Goal: Task Accomplishment & Management: Complete application form

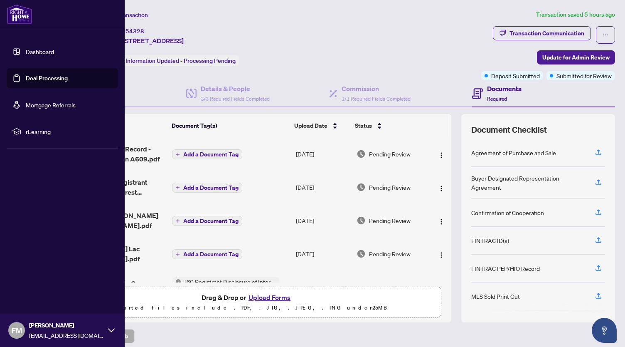
click at [39, 76] on link "Deal Processing" at bounding box center [47, 77] width 42 height 7
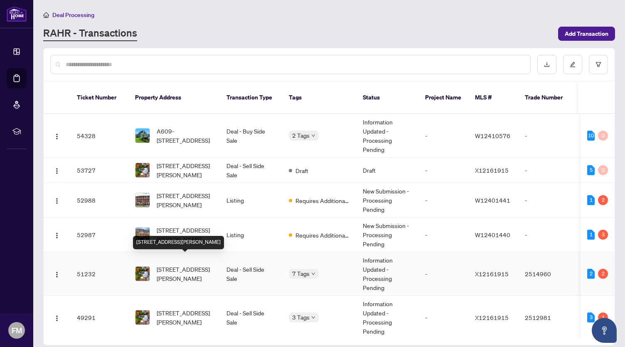
click at [175, 264] on span "[STREET_ADDRESS][PERSON_NAME]" at bounding box center [185, 273] width 57 height 18
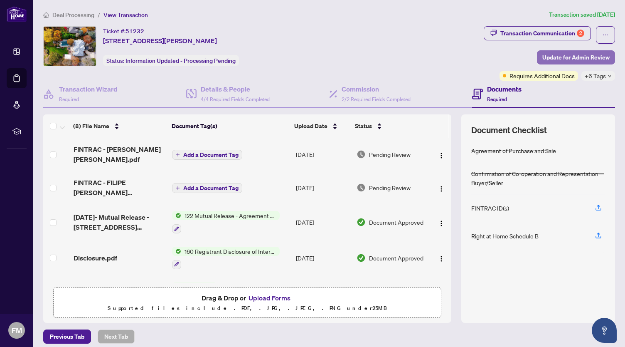
click at [569, 55] on span "Update for Admin Review" at bounding box center [575, 57] width 67 height 13
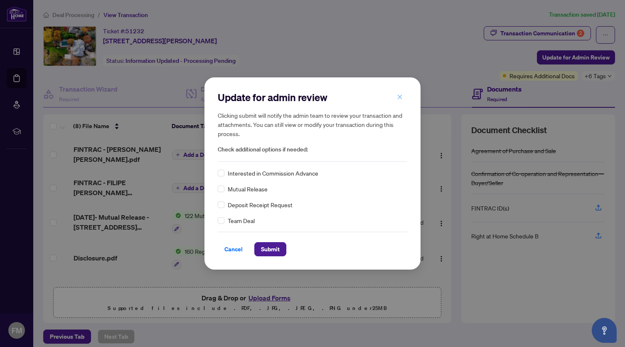
click at [399, 98] on icon "close" at bounding box center [400, 97] width 6 height 6
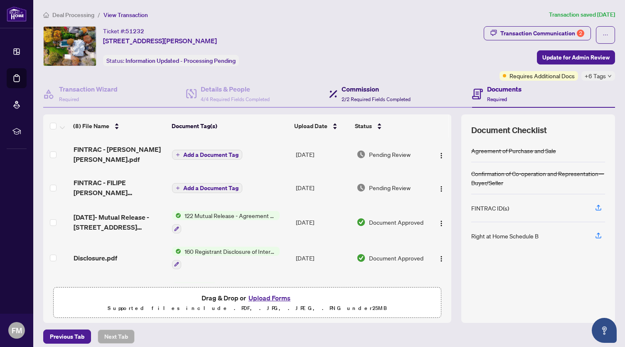
click at [352, 93] on div "Commission 2/2 Required Fields Completed" at bounding box center [376, 94] width 69 height 20
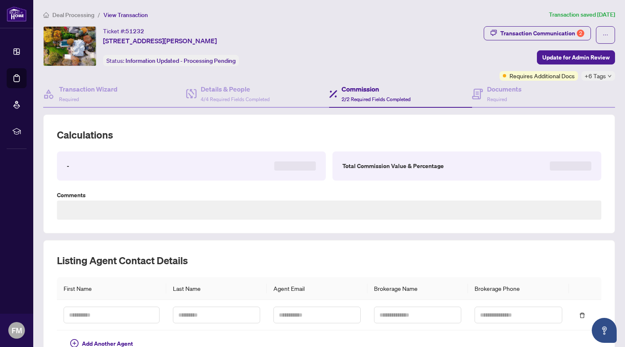
type textarea "**********"
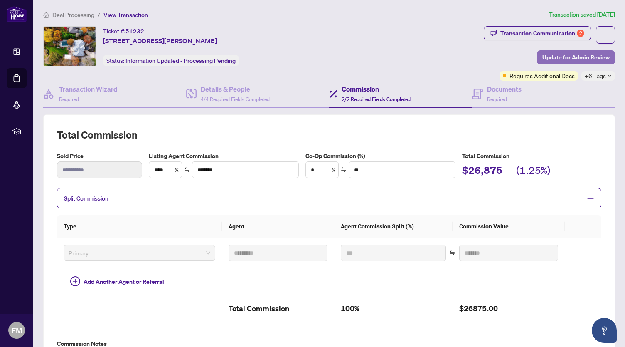
click at [559, 56] on span "Update for Admin Review" at bounding box center [575, 57] width 67 height 13
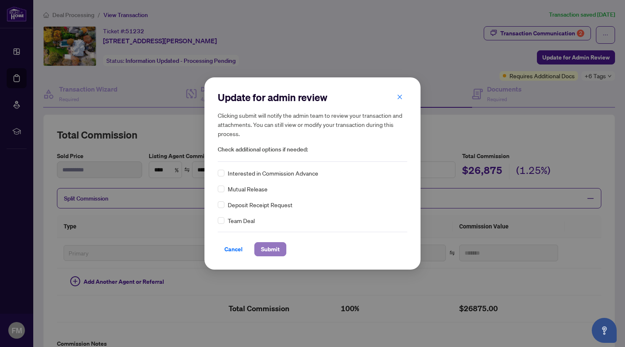
click at [268, 252] on span "Submit" at bounding box center [270, 248] width 19 height 13
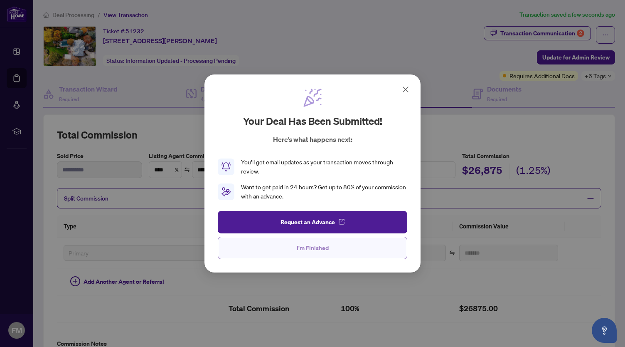
click at [295, 245] on button "I'm Finished" at bounding box center [312, 247] width 189 height 22
